Goal: Task Accomplishment & Management: Use online tool/utility

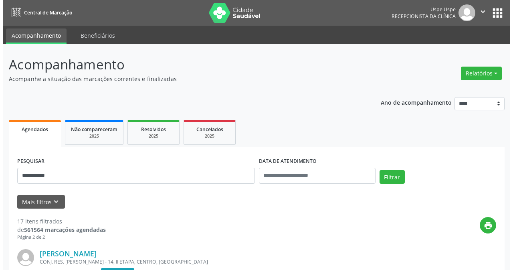
scroll to position [52, 0]
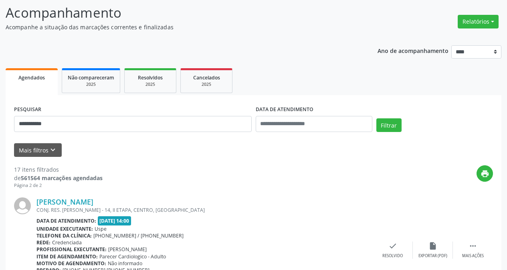
click at [473, 10] on div "Relatórios Agendamentos Procedimentos realizados" at bounding box center [478, 17] width 47 height 28
click at [474, 17] on button "Relatórios" at bounding box center [478, 22] width 41 height 14
click at [457, 43] on link "Agendamentos" at bounding box center [455, 38] width 86 height 11
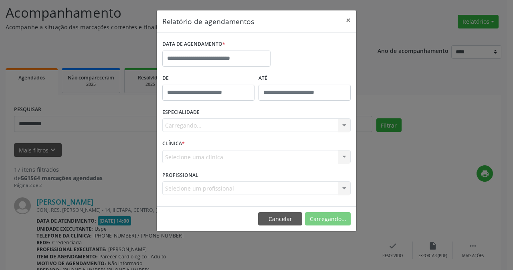
click at [203, 67] on div "DATA DE AGENDAMENTO *" at bounding box center [216, 55] width 112 height 34
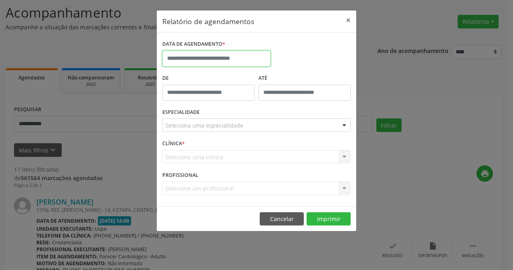
click at [208, 59] on input "text" at bounding box center [216, 59] width 108 height 16
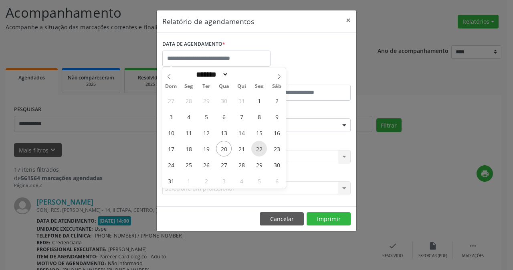
click at [262, 146] on span "22" at bounding box center [260, 149] width 16 height 16
type input "**********"
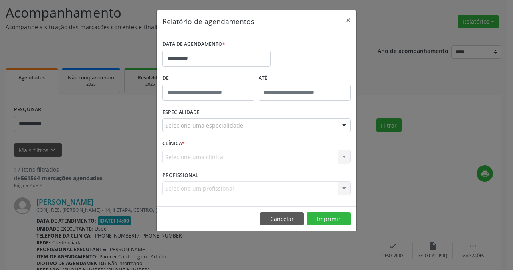
click at [256, 123] on div "Seleciona uma especialidade" at bounding box center [256, 125] width 189 height 14
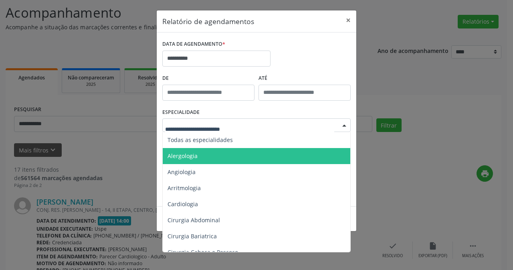
click at [246, 147] on span "Todas as especialidades" at bounding box center [257, 140] width 189 height 16
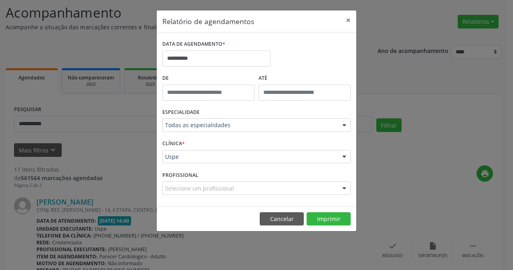
click at [229, 152] on div "Uspe" at bounding box center [256, 157] width 189 height 14
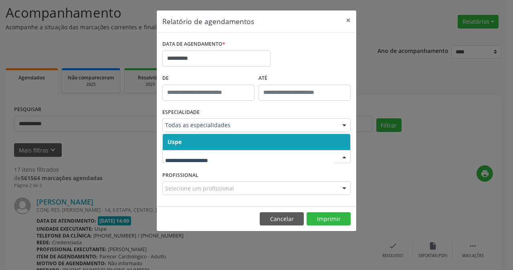
click at [223, 142] on span "Uspe" at bounding box center [257, 142] width 188 height 16
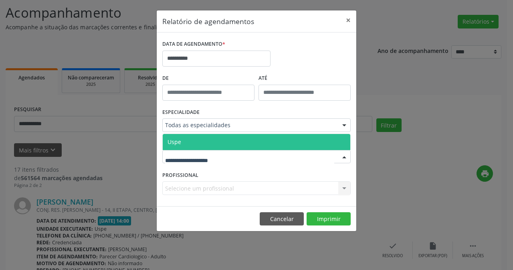
click at [219, 142] on span "Uspe" at bounding box center [257, 142] width 188 height 16
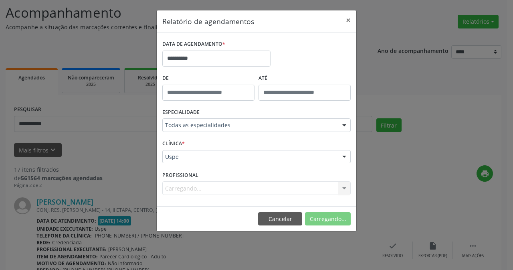
click at [207, 187] on div "Carregando... Nenhum resultado encontrado para: " " Não há nenhuma opção para s…" at bounding box center [256, 188] width 189 height 14
click at [204, 187] on div "Carregando... Nenhum resultado encontrado para: " " Não há nenhuma opção para s…" at bounding box center [256, 188] width 189 height 14
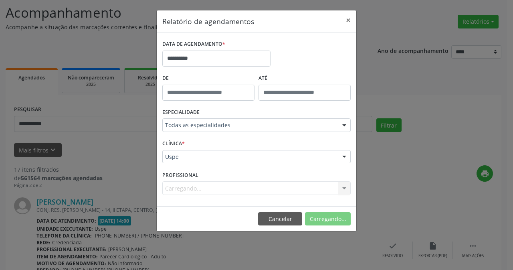
click at [204, 187] on div "Carregando... Nenhum resultado encontrado para: " " Não há nenhuma opção para s…" at bounding box center [256, 188] width 189 height 14
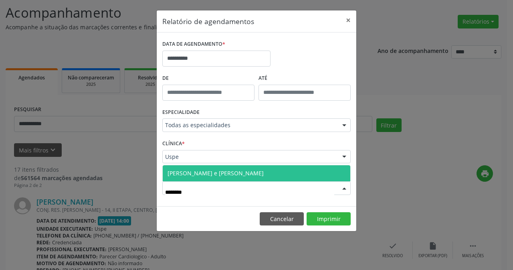
type input "*********"
click at [213, 173] on span "[PERSON_NAME] e [PERSON_NAME]" at bounding box center [216, 173] width 96 height 8
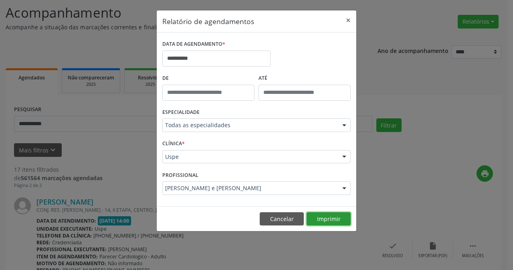
click at [321, 221] on button "Imprimir" at bounding box center [329, 219] width 44 height 14
